Goal: Task Accomplishment & Management: Manage account settings

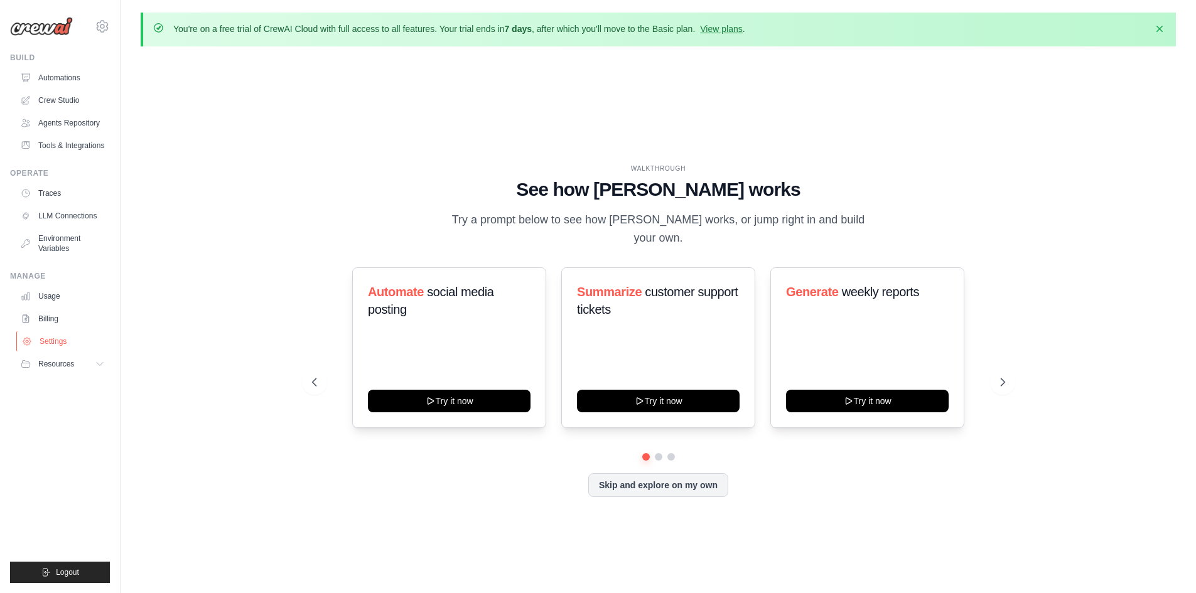
click at [45, 343] on link "Settings" at bounding box center [63, 342] width 95 height 20
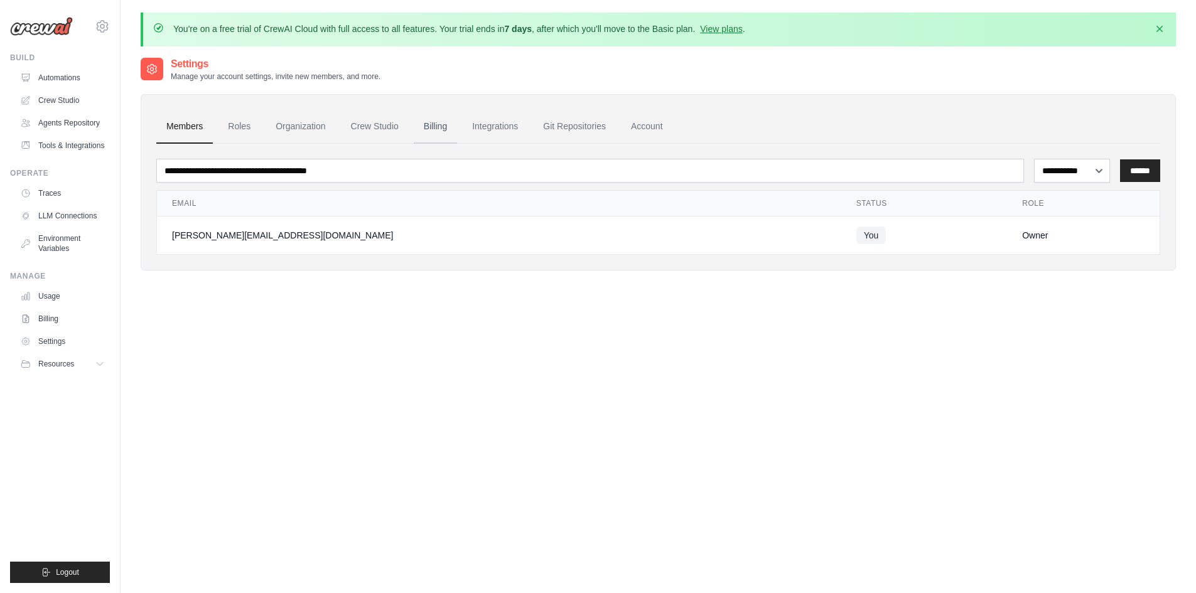
click at [445, 123] on link "Billing" at bounding box center [435, 127] width 43 height 34
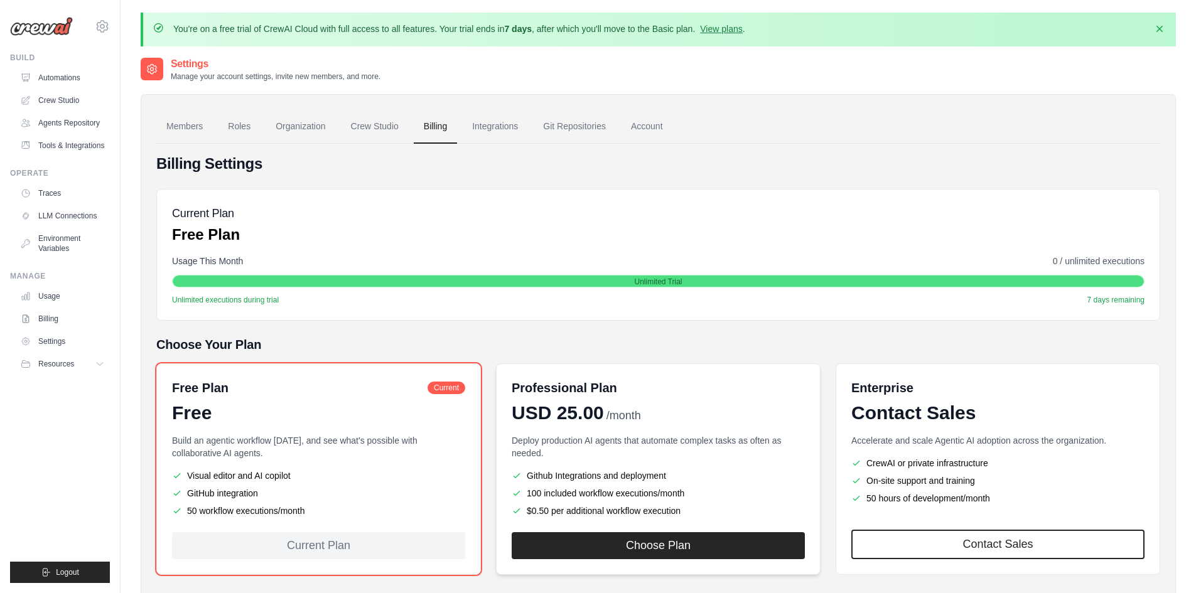
click at [622, 460] on div "Deploy production AI agents that automate complex tasks as often as needed. Git…" at bounding box center [658, 476] width 293 height 83
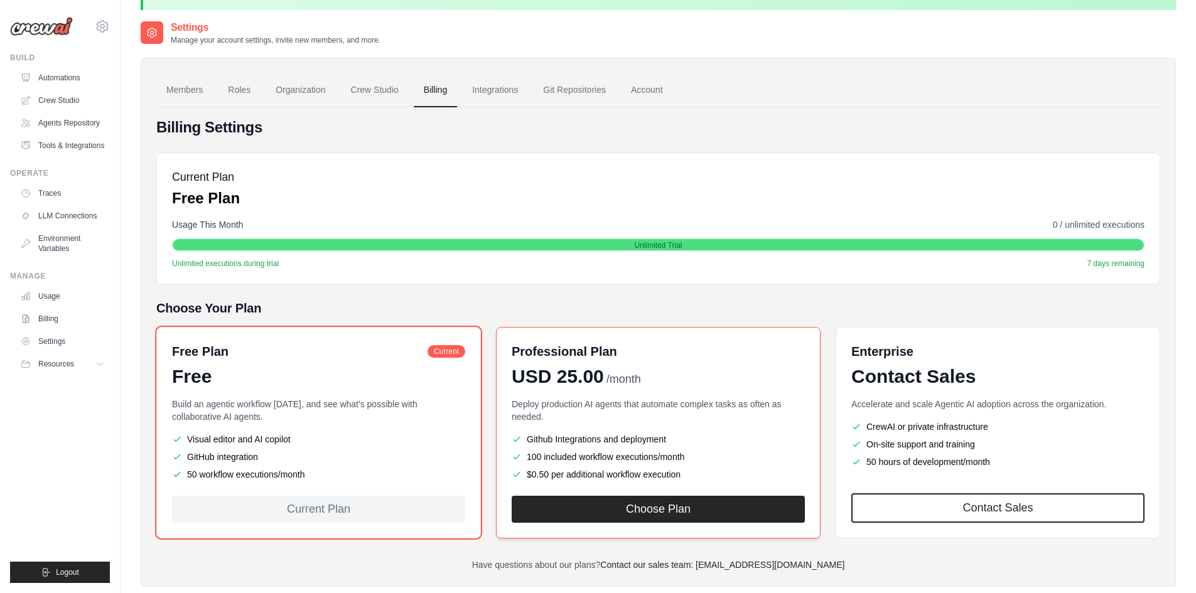
scroll to position [69, 0]
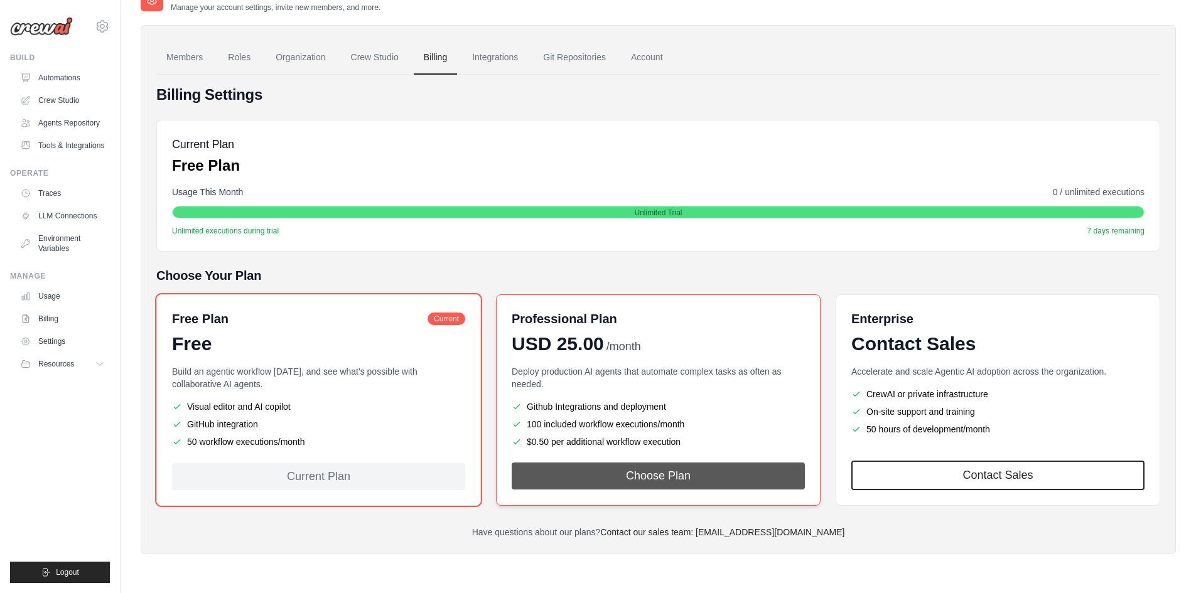
click at [681, 476] on button "Choose Plan" at bounding box center [658, 476] width 293 height 27
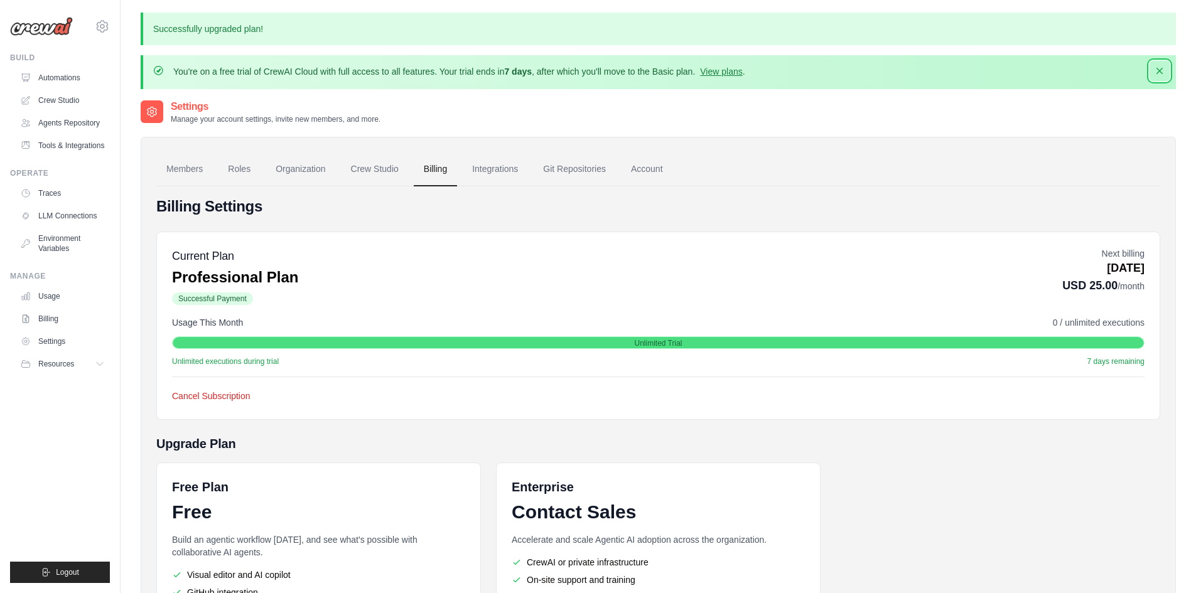
click at [1162, 68] on icon "button" at bounding box center [1160, 71] width 13 height 13
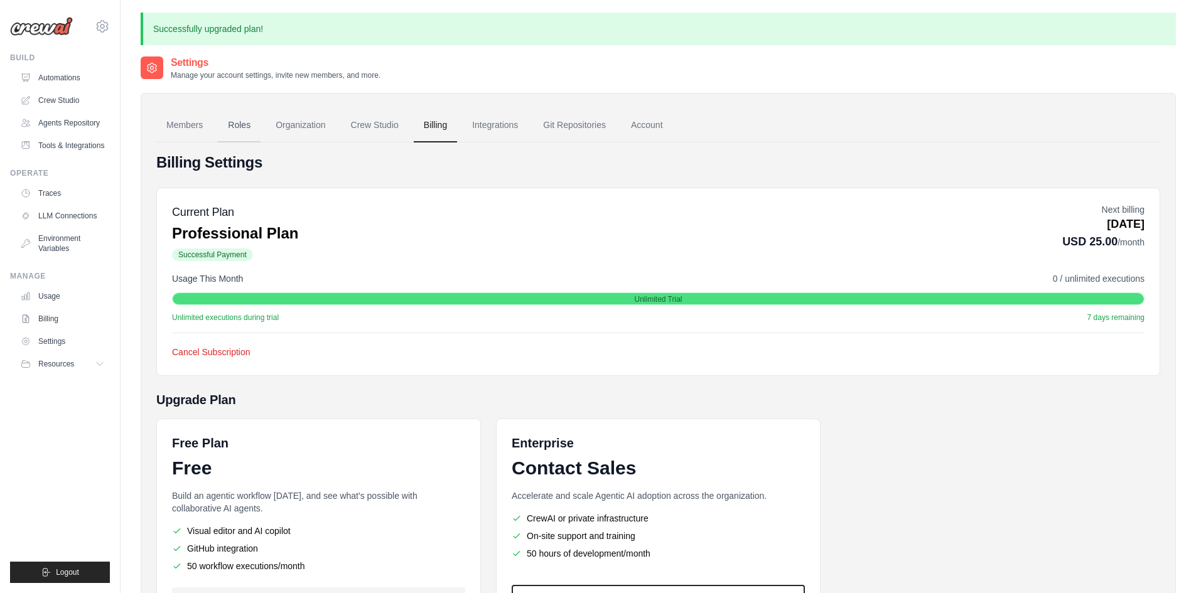
click at [233, 124] on link "Roles" at bounding box center [239, 126] width 43 height 34
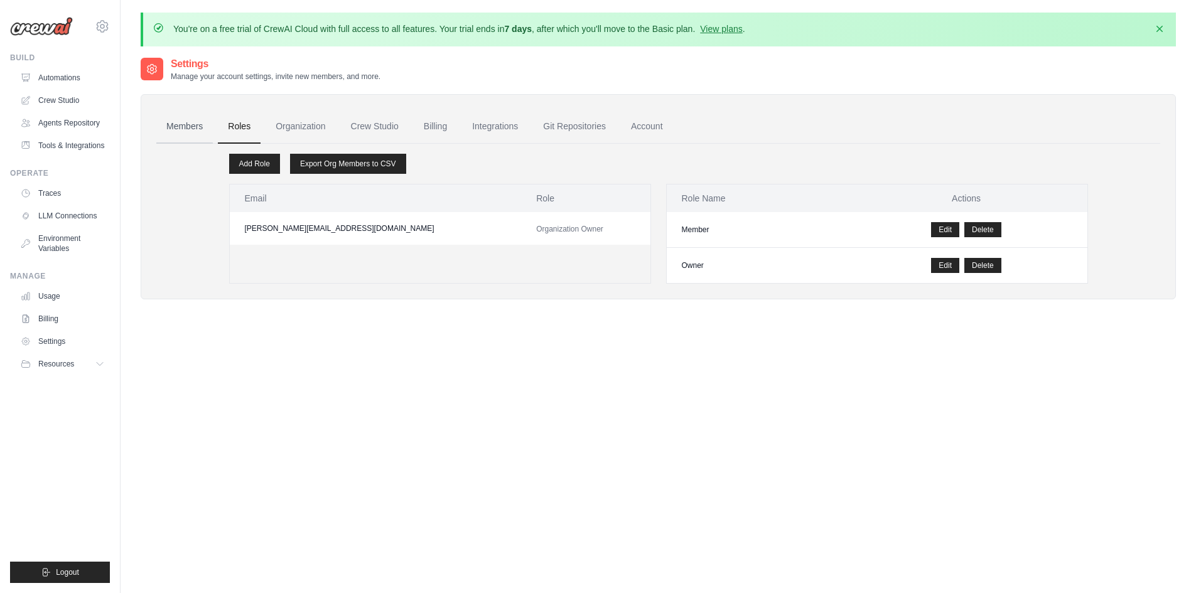
click at [174, 125] on link "Members" at bounding box center [184, 127] width 57 height 34
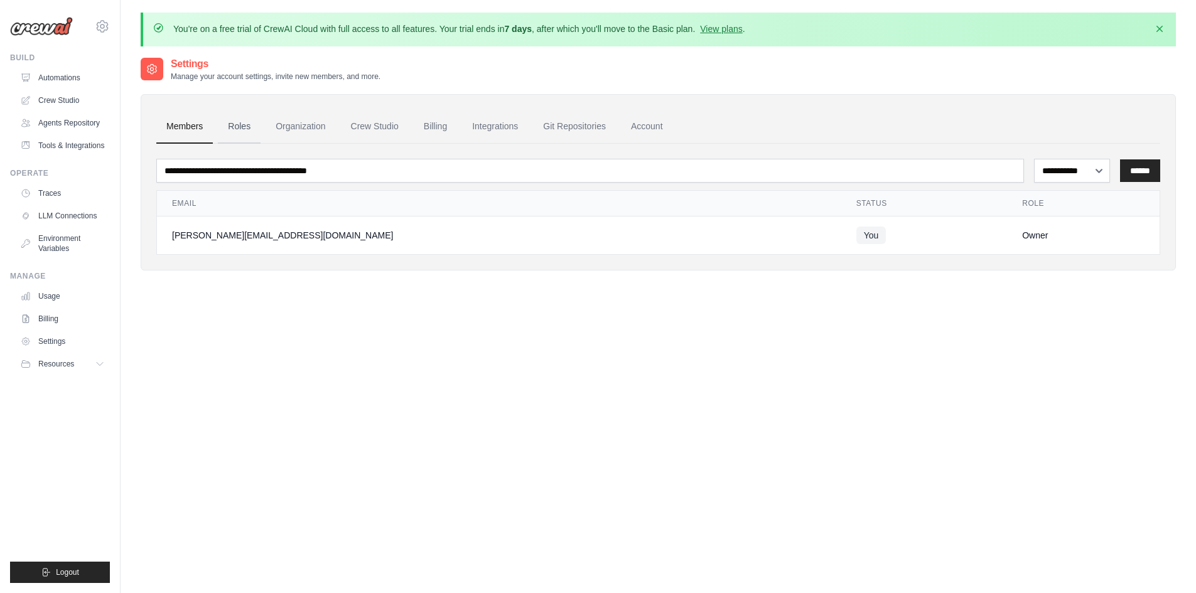
click at [234, 125] on link "Roles" at bounding box center [239, 127] width 43 height 34
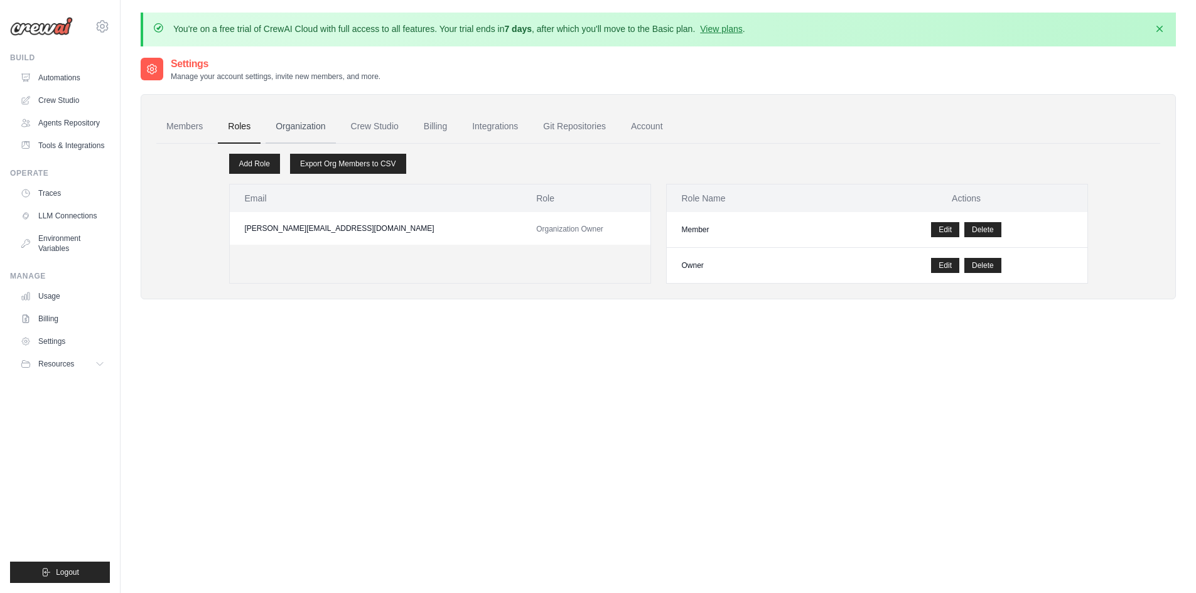
click at [315, 122] on link "Organization" at bounding box center [301, 127] width 70 height 34
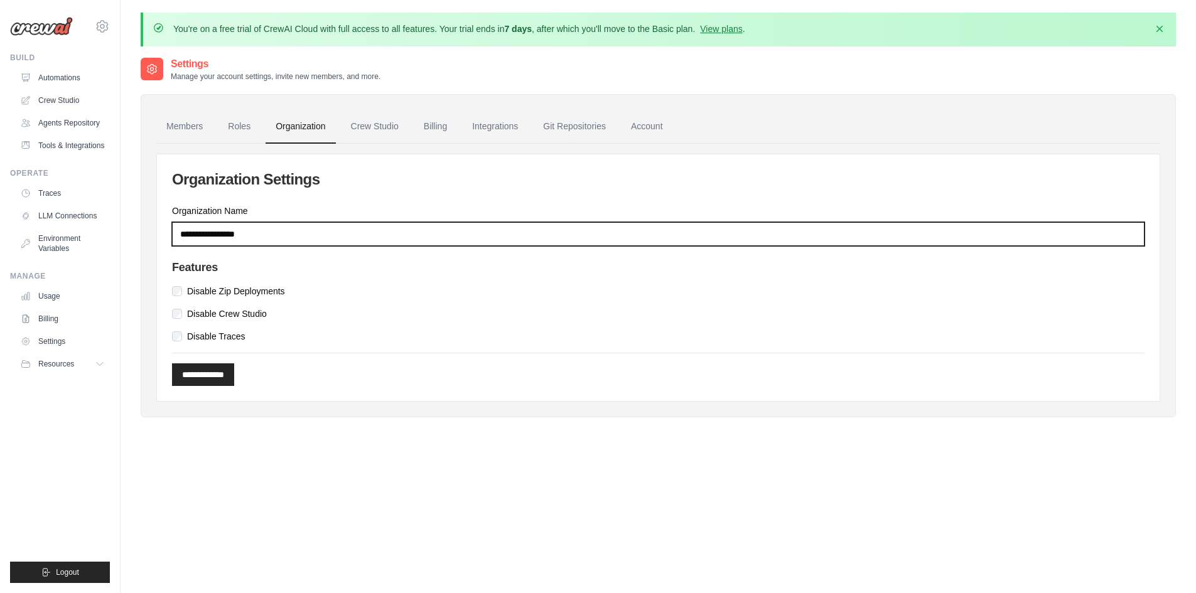
click at [192, 234] on input "Organization Name" at bounding box center [658, 234] width 973 height 24
type input "*"
type input "**********"
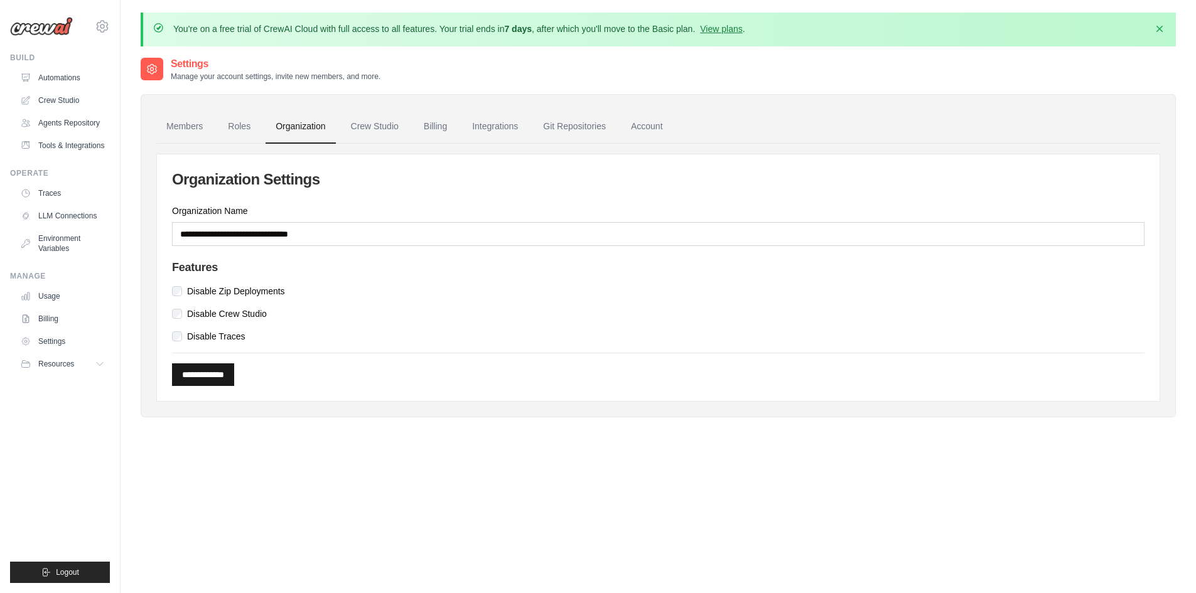
click at [225, 376] on input "**********" at bounding box center [203, 375] width 62 height 23
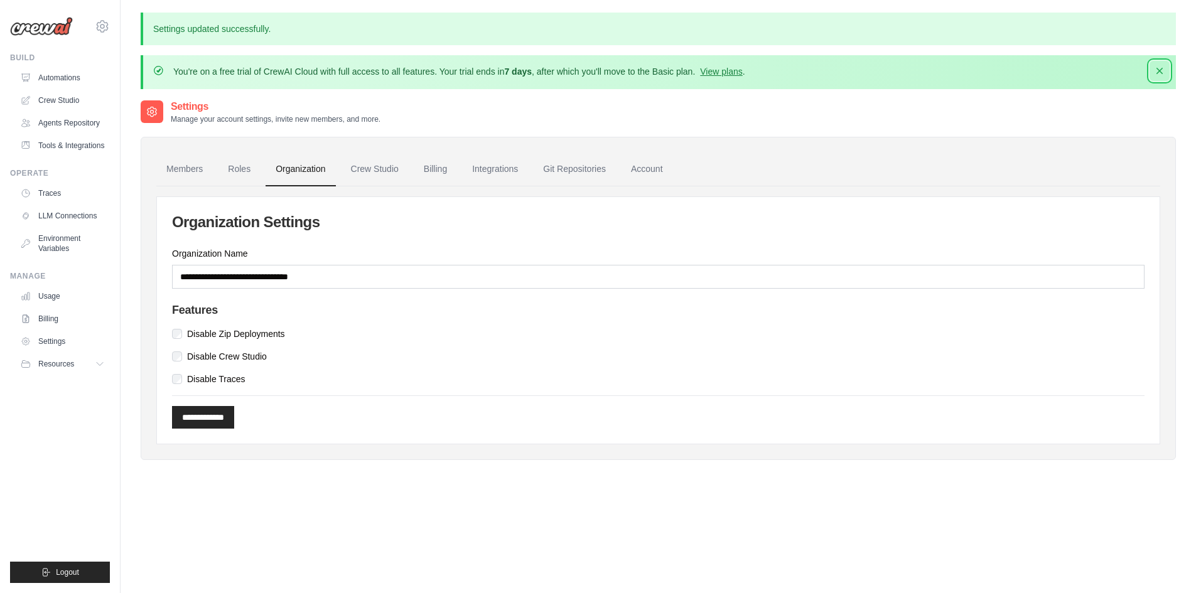
click at [1164, 68] on icon "button" at bounding box center [1160, 71] width 13 height 13
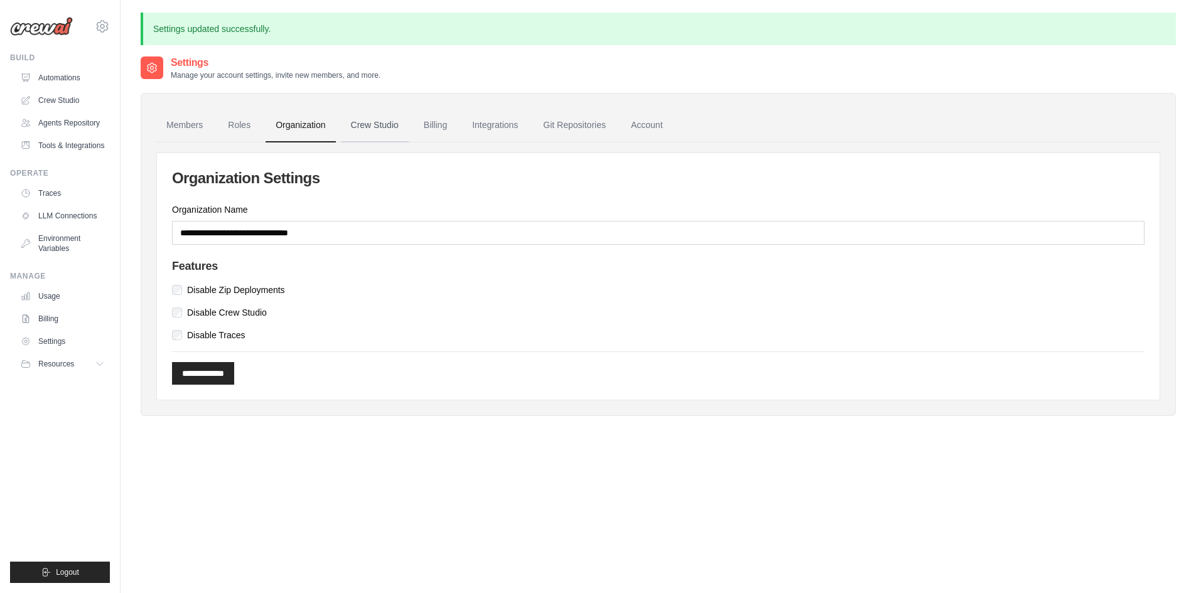
click at [363, 129] on link "Crew Studio" at bounding box center [375, 126] width 68 height 34
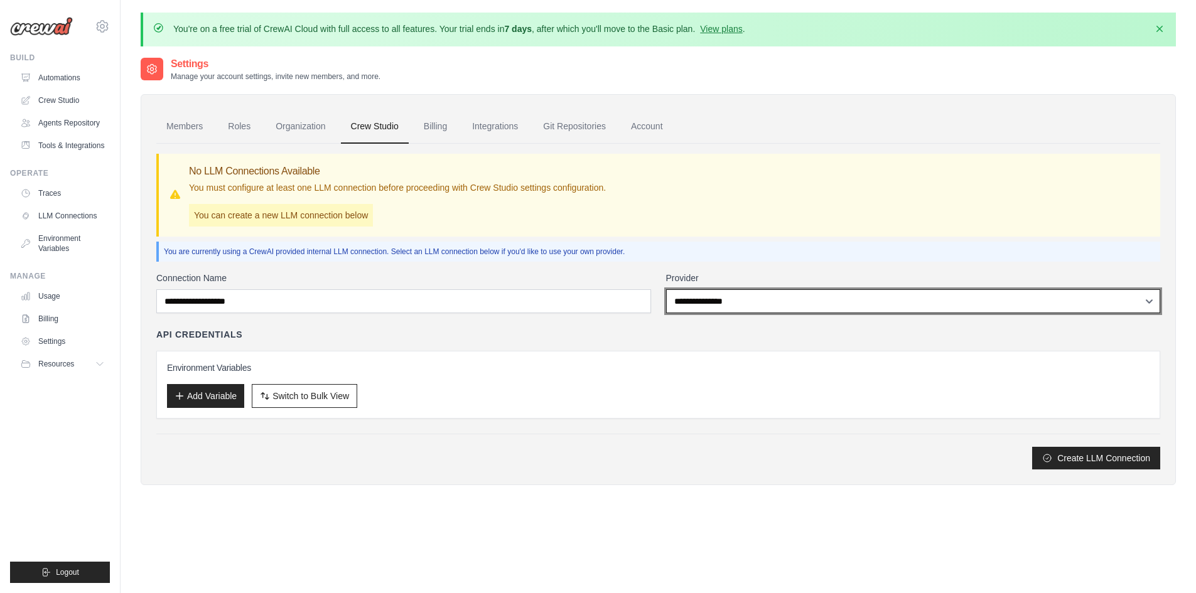
click at [846, 300] on select "**********" at bounding box center [913, 301] width 495 height 24
select select "******"
click at [666, 289] on select "**********" at bounding box center [913, 301] width 495 height 24
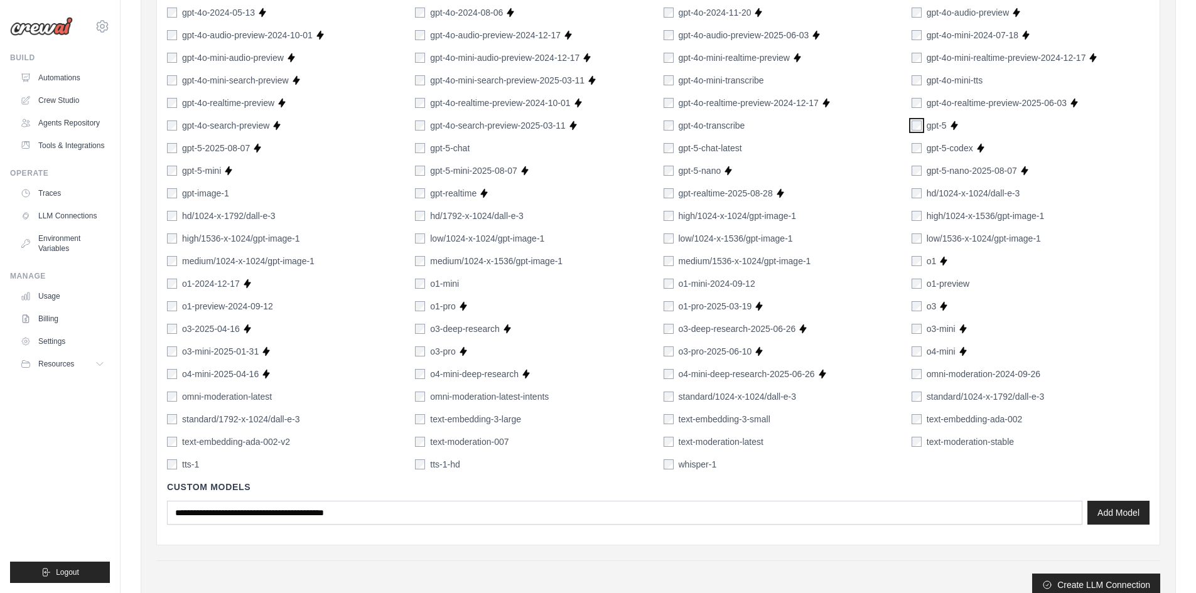
scroll to position [806, 0]
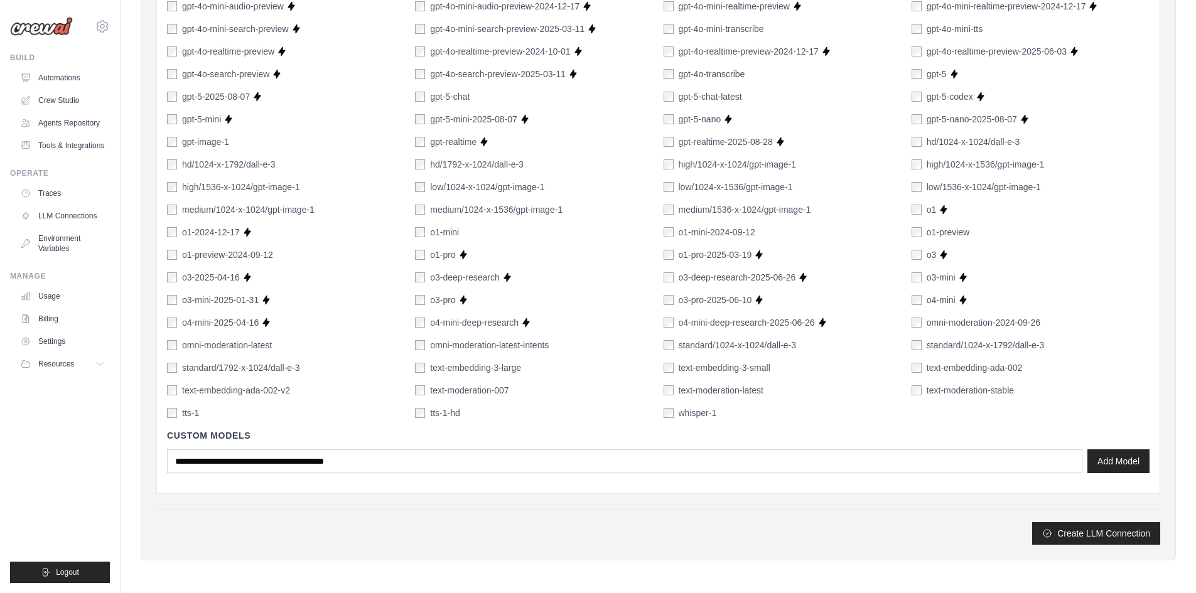
click at [1098, 534] on button "Create LLM Connection" at bounding box center [1096, 533] width 128 height 23
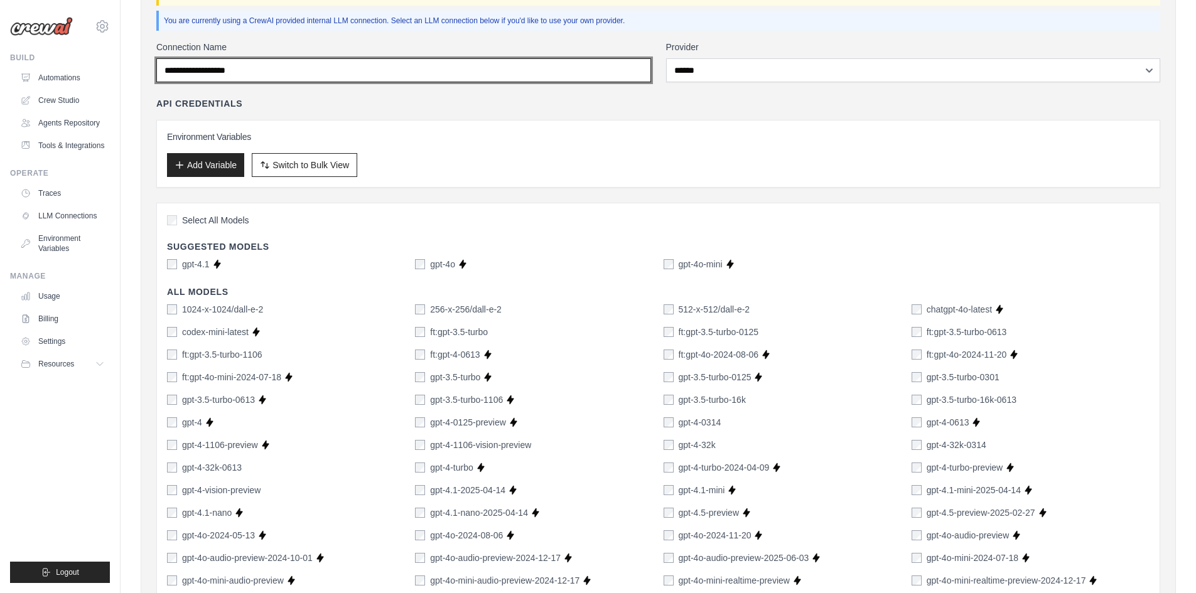
scroll to position [101, 0]
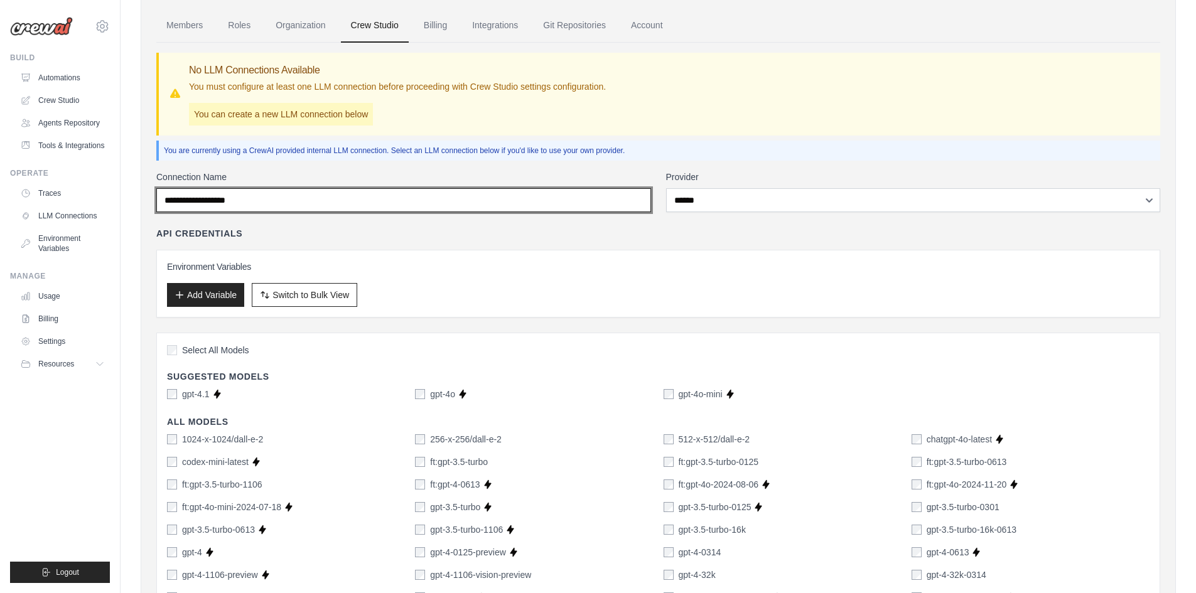
click at [192, 200] on input "Connection Name" at bounding box center [403, 200] width 495 height 24
click at [167, 201] on input "Connection Name" at bounding box center [403, 200] width 495 height 24
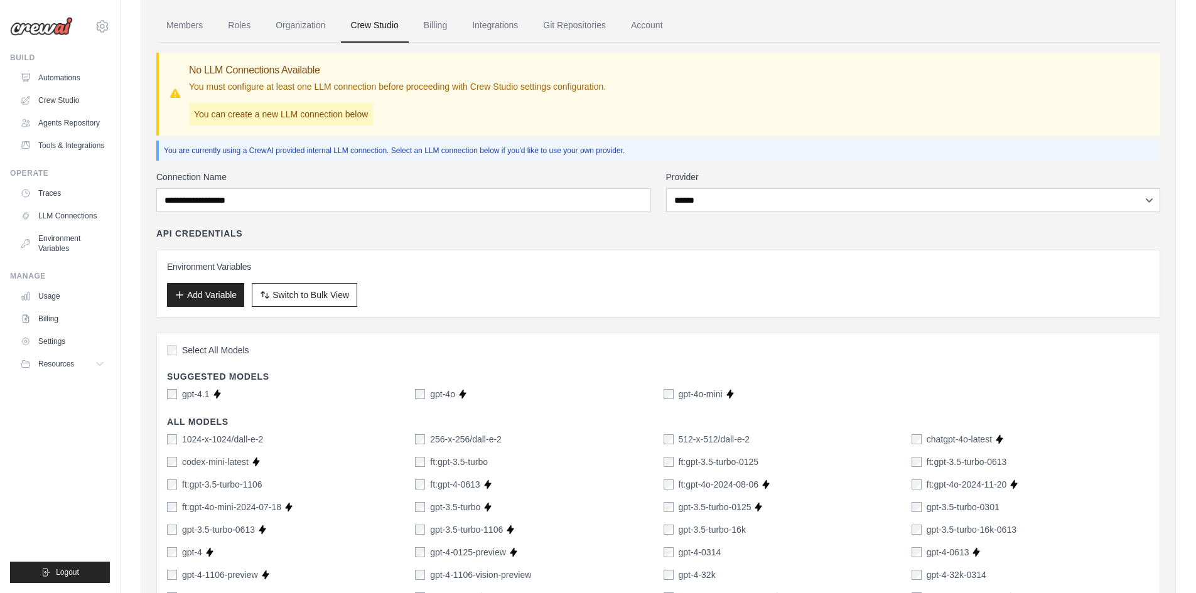
click at [269, 174] on label "Connection Name" at bounding box center [403, 177] width 495 height 13
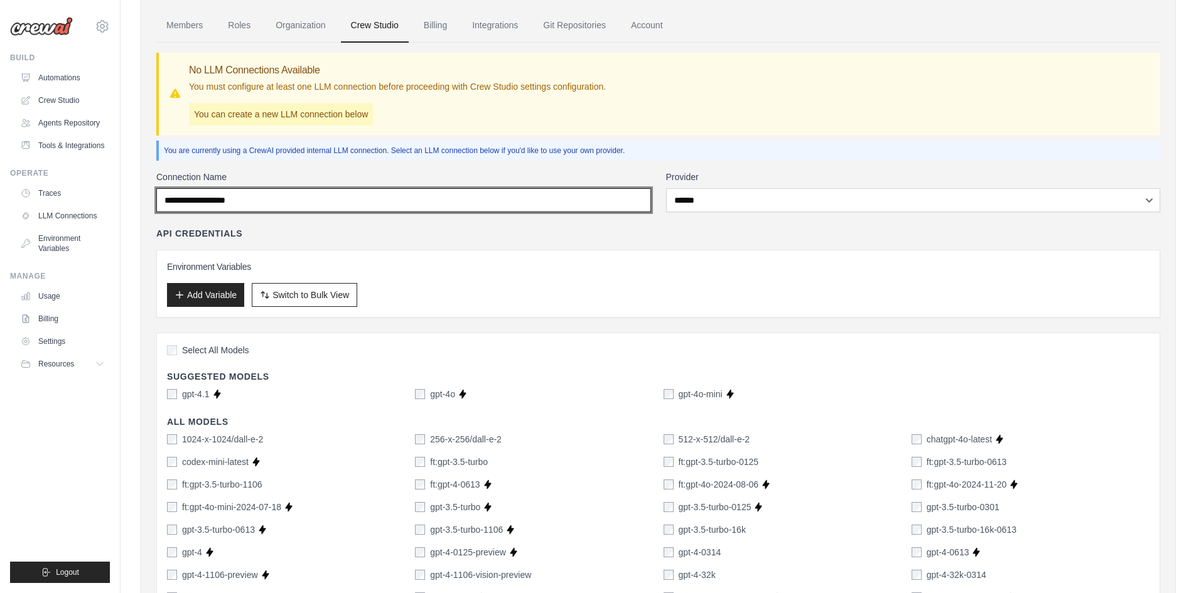
click at [269, 188] on input "Connection Name" at bounding box center [403, 200] width 495 height 24
click at [270, 202] on input "Connection Name" at bounding box center [403, 200] width 495 height 24
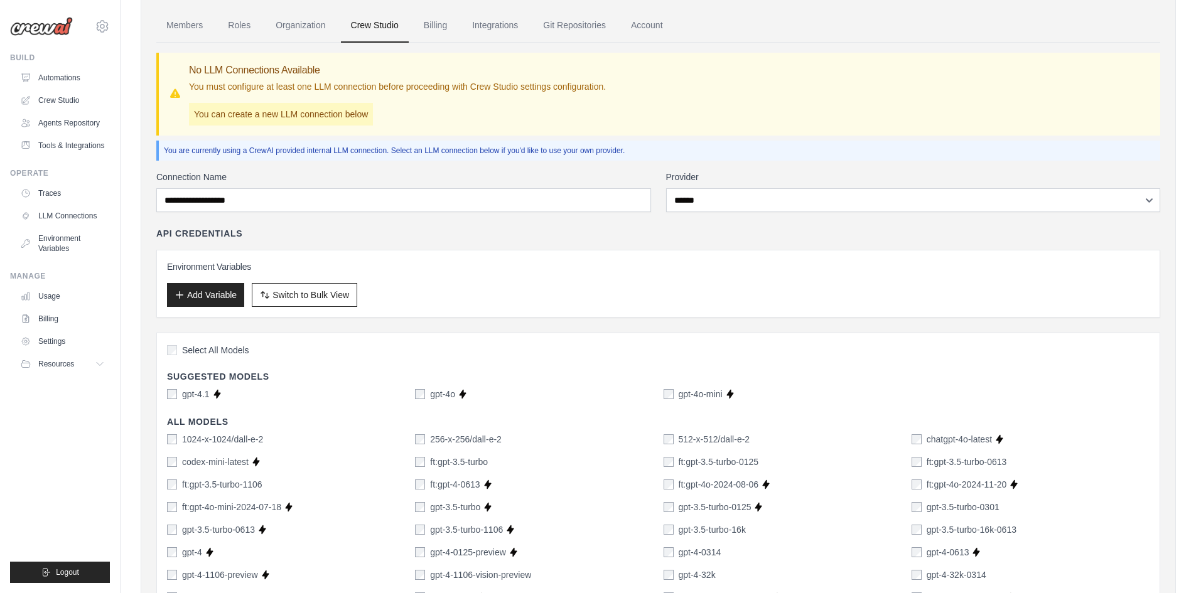
click at [581, 246] on div "API Credentials Environment Variables Add Variable Switch to Bulk View Switch t…" at bounding box center [658, 272] width 1004 height 90
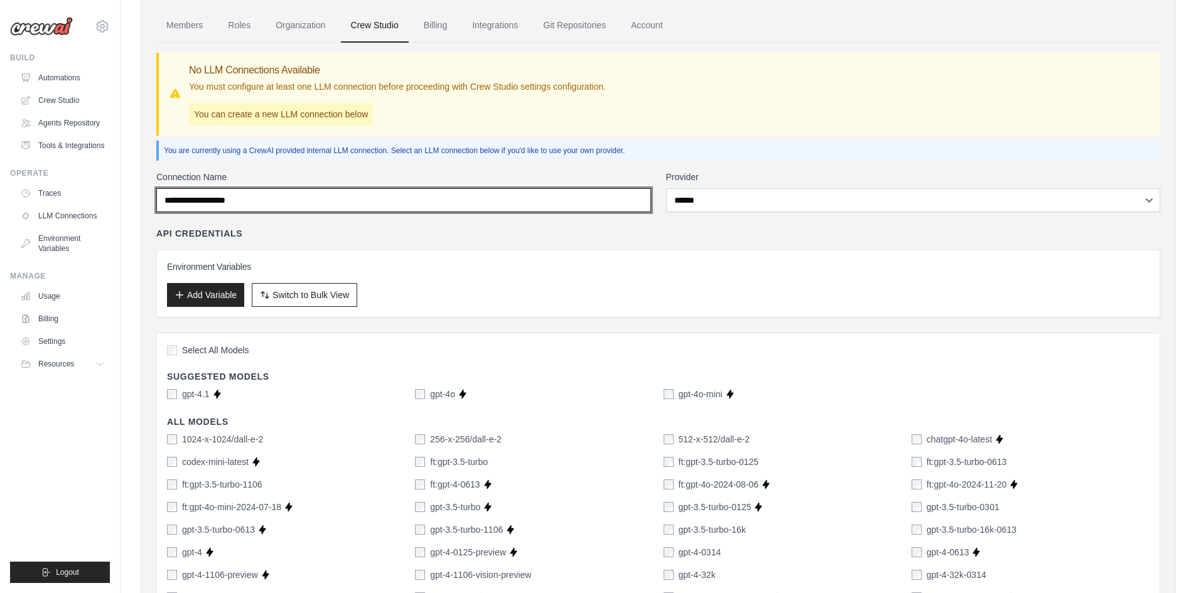
click at [266, 198] on input "Connection Name" at bounding box center [403, 200] width 495 height 24
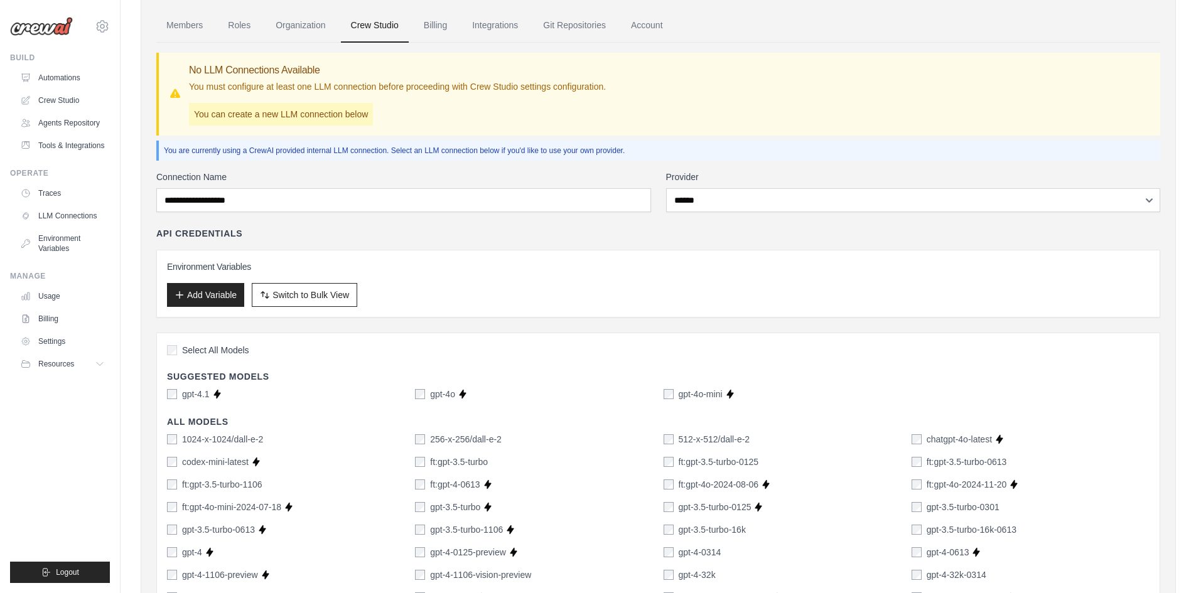
click at [345, 172] on label "Connection Name" at bounding box center [403, 177] width 495 height 13
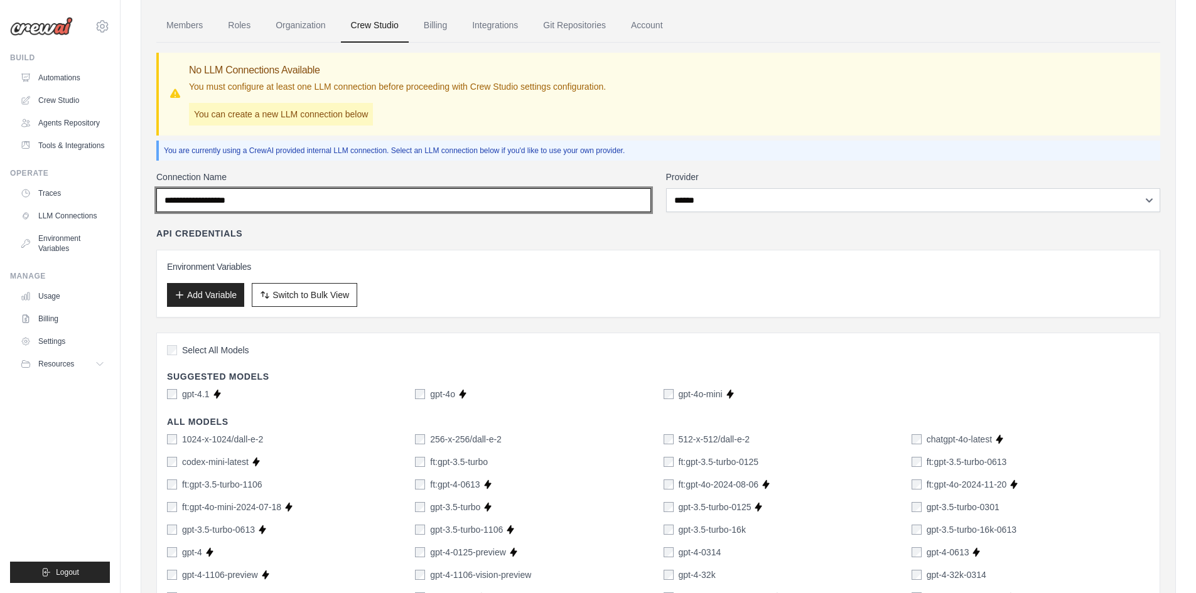
click at [345, 188] on input "Connection Name" at bounding box center [403, 200] width 495 height 24
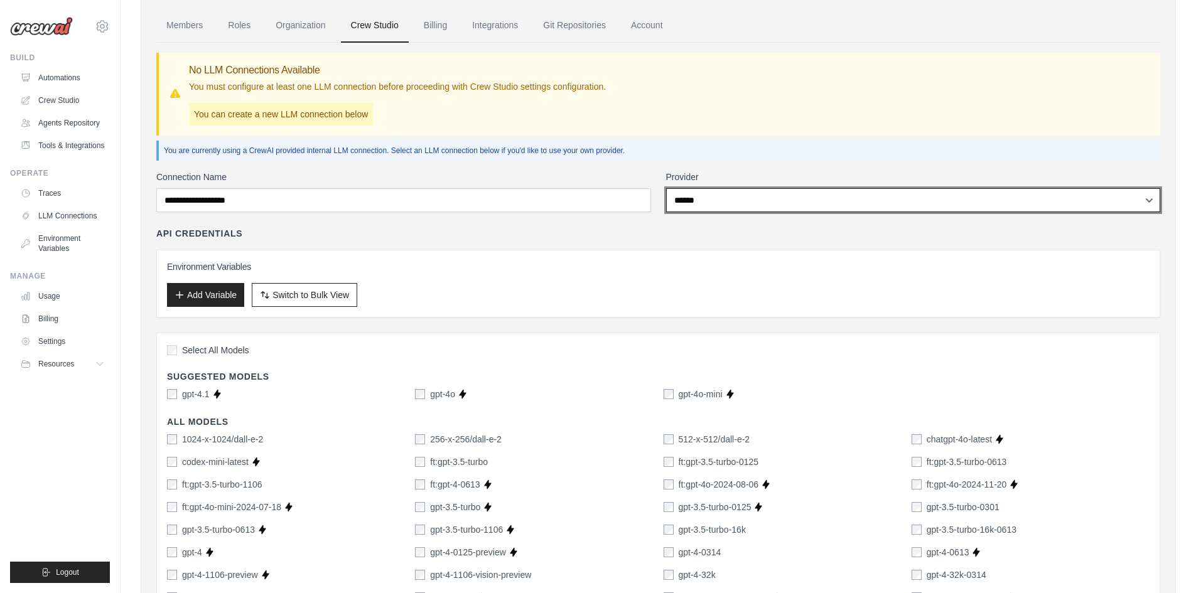
click at [744, 197] on select "**********" at bounding box center [913, 200] width 495 height 24
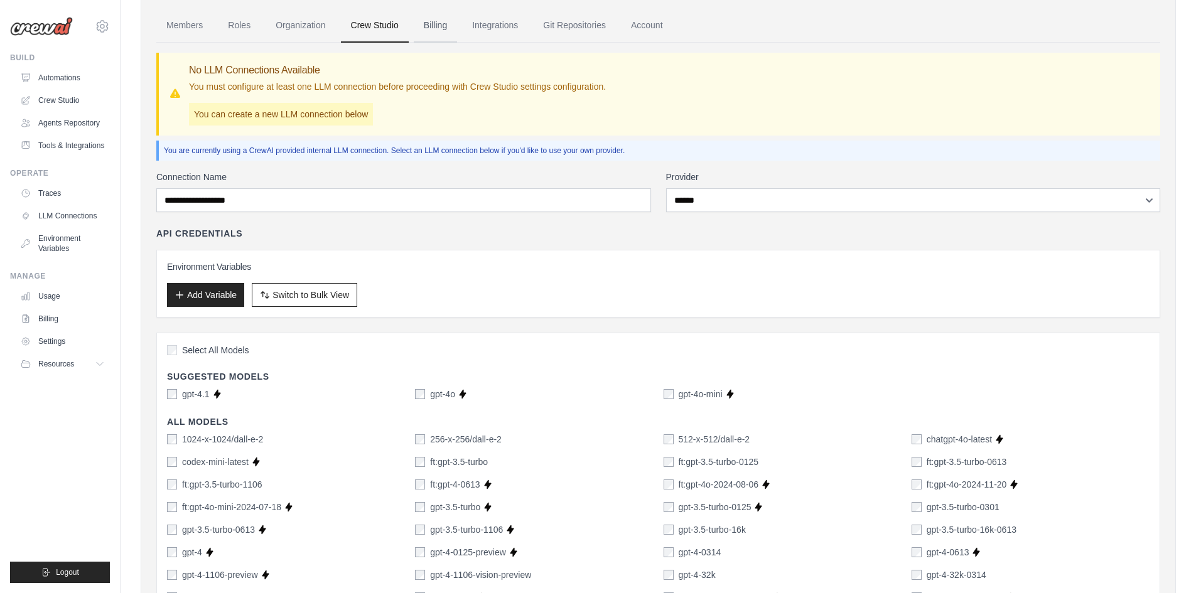
click at [442, 21] on link "Billing" at bounding box center [435, 26] width 43 height 34
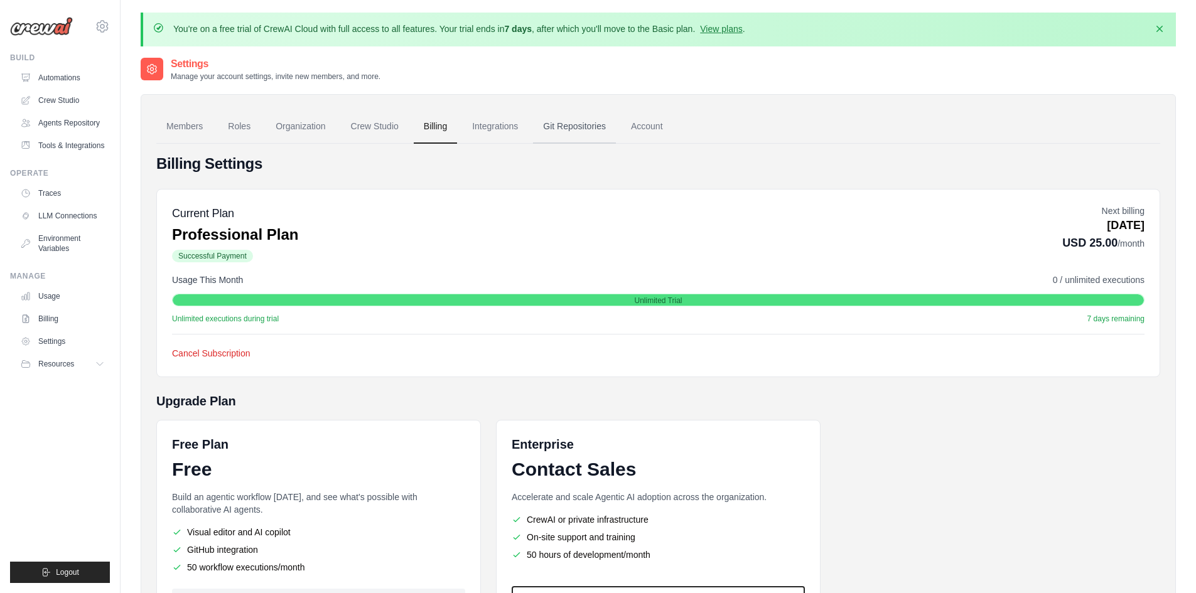
click at [585, 127] on link "Git Repositories" at bounding box center [574, 127] width 83 height 34
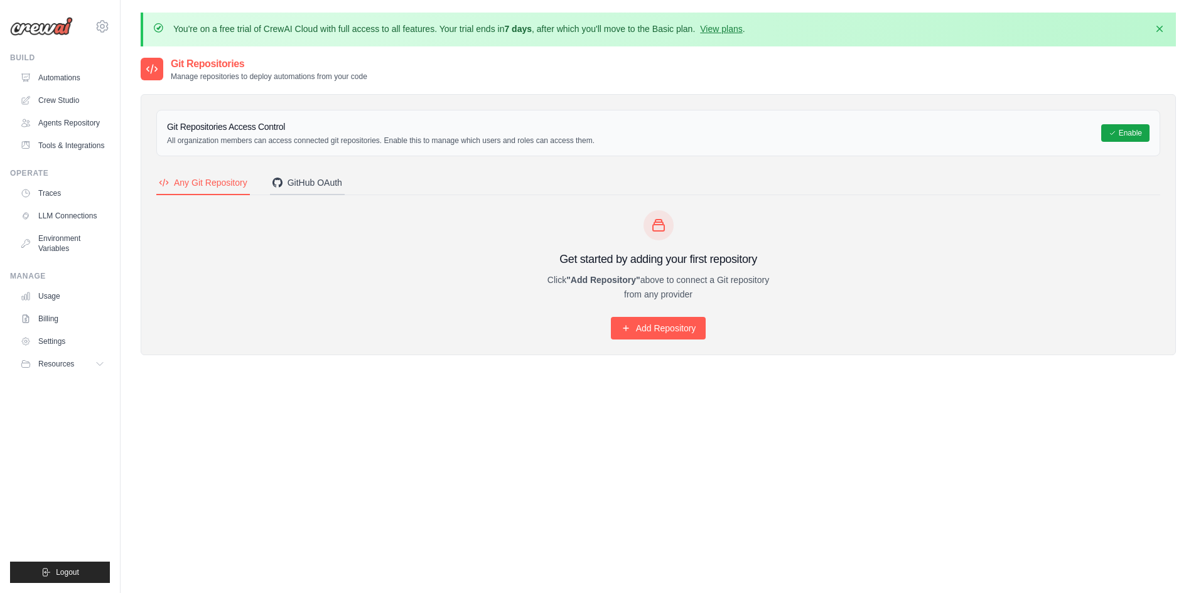
click at [327, 184] on div "GitHub OAuth" at bounding box center [308, 182] width 70 height 13
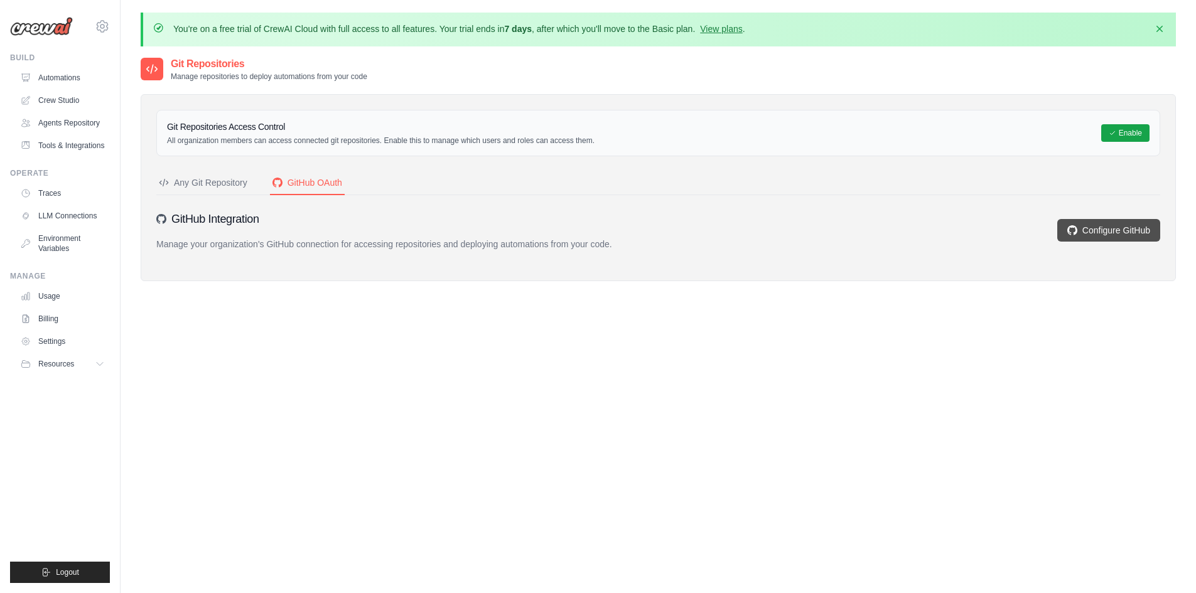
click at [1115, 230] on link "Configure GitHub" at bounding box center [1108, 230] width 103 height 23
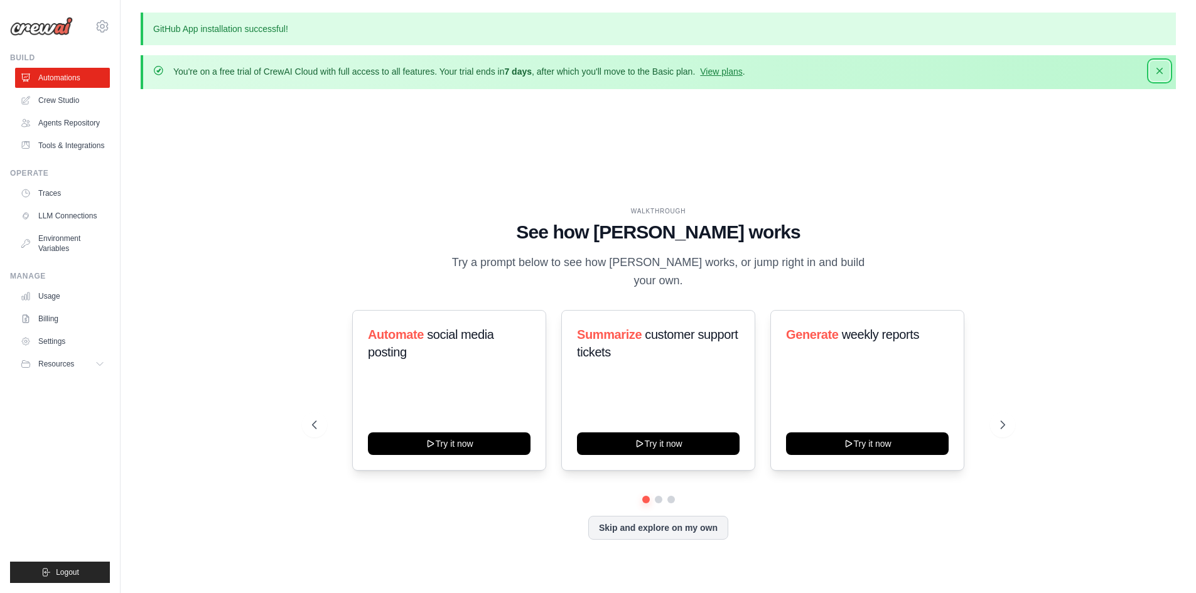
click at [1159, 73] on icon "button" at bounding box center [1160, 71] width 13 height 13
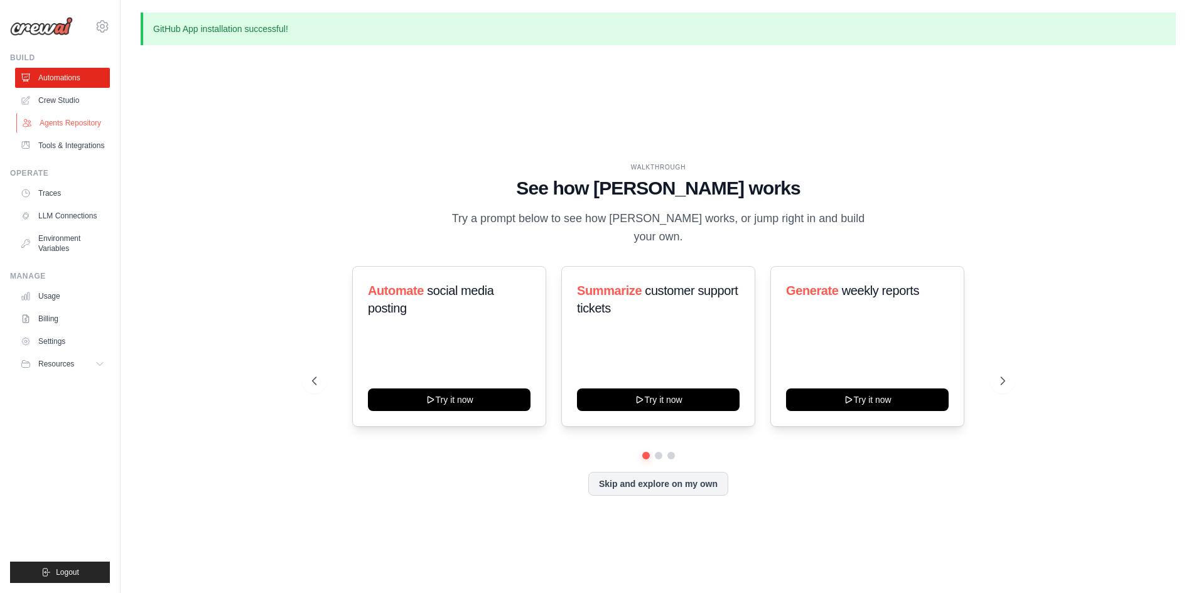
click at [76, 114] on link "Agents Repository" at bounding box center [63, 123] width 95 height 20
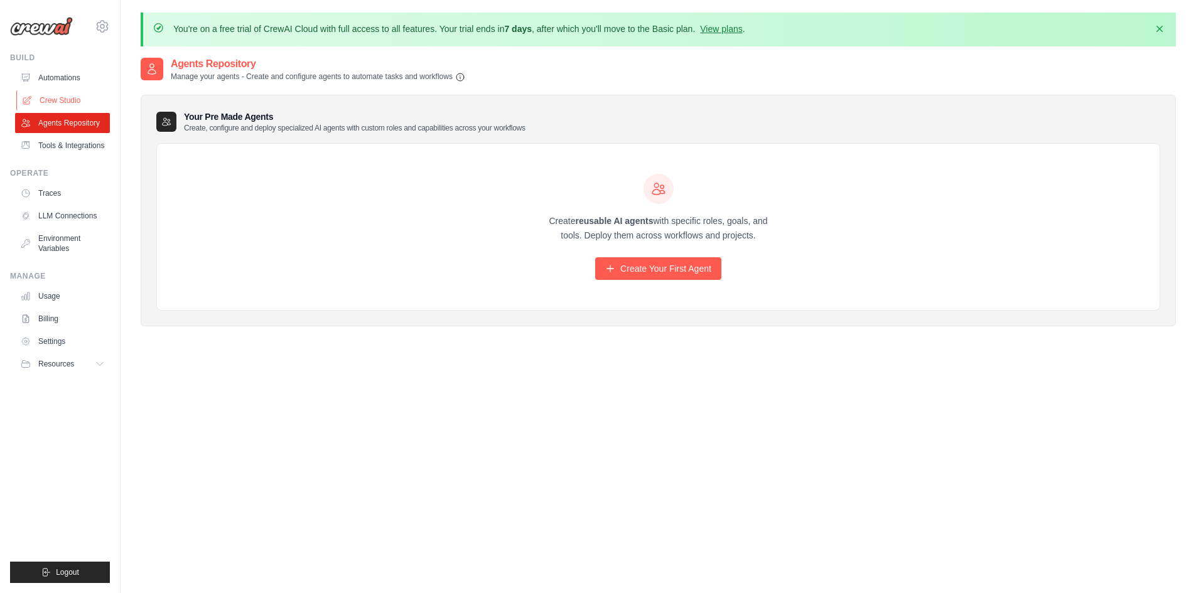
click at [68, 97] on link "Crew Studio" at bounding box center [63, 100] width 95 height 20
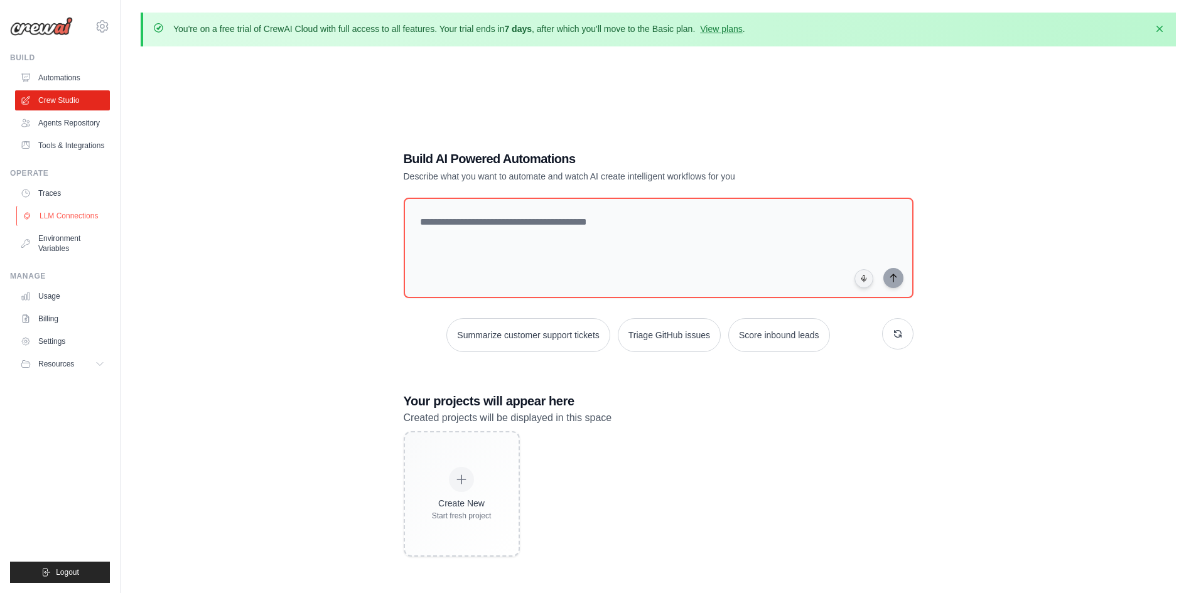
click at [65, 214] on link "LLM Connections" at bounding box center [63, 216] width 95 height 20
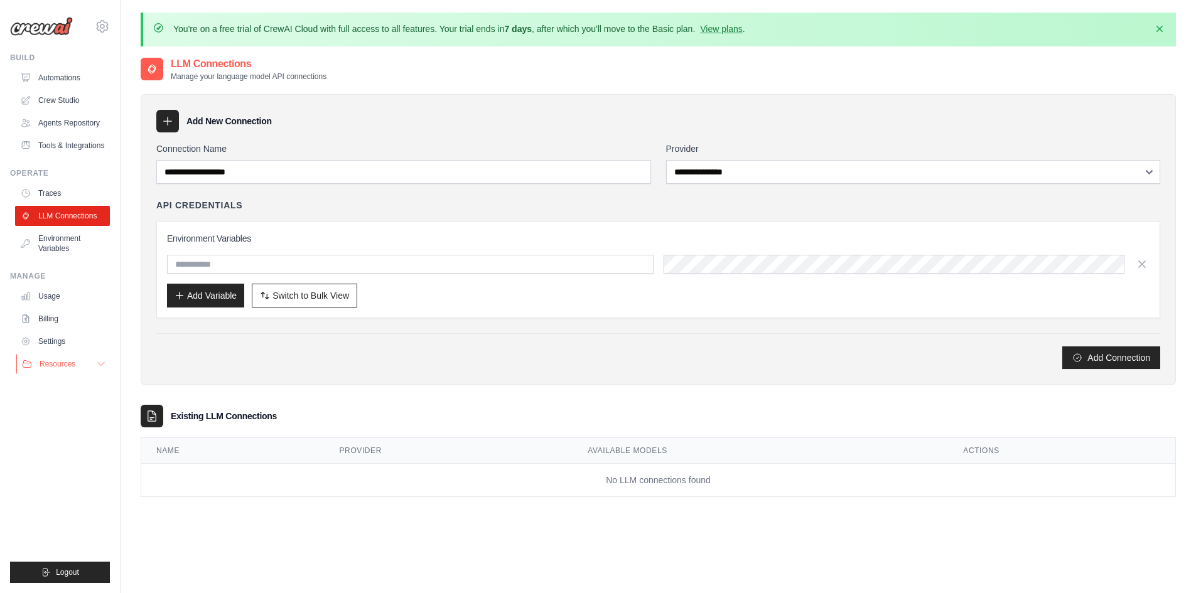
click at [53, 370] on button "Resources" at bounding box center [63, 364] width 95 height 20
click at [58, 404] on span "GitHub" at bounding box center [56, 406] width 23 height 10
click at [649, 215] on div "API Credentials Environment Variables Add Variable Switch to Bulk View Switch t…" at bounding box center [658, 258] width 1004 height 119
click at [68, 244] on link "Environment Variables" at bounding box center [63, 244] width 95 height 30
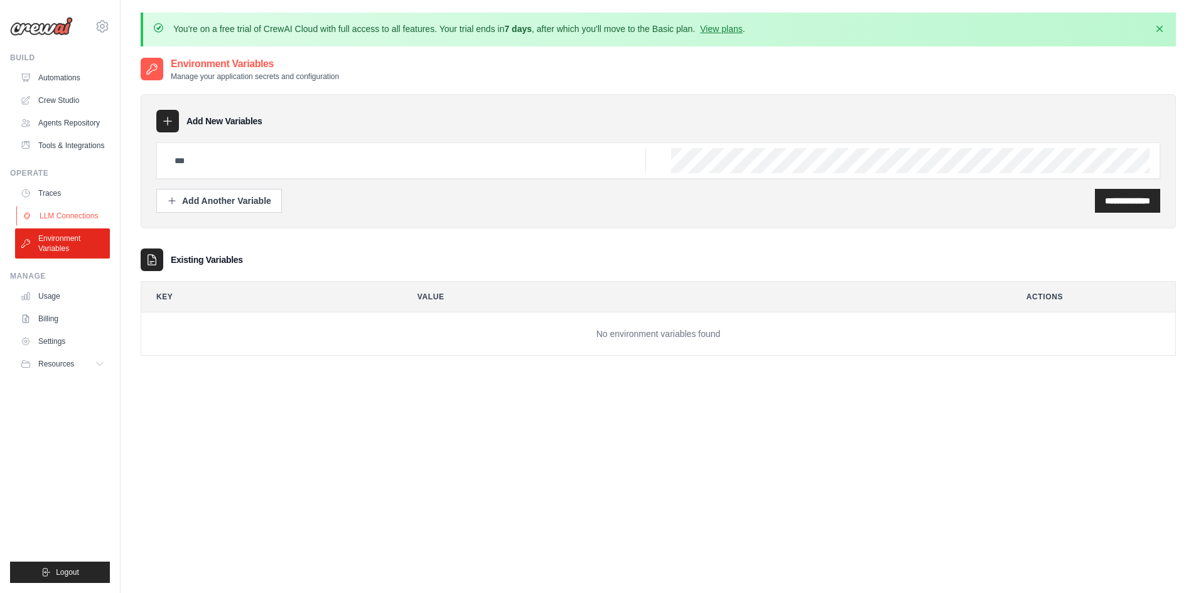
click at [72, 214] on link "LLM Connections" at bounding box center [63, 216] width 95 height 20
